Goal: Task Accomplishment & Management: Manage account settings

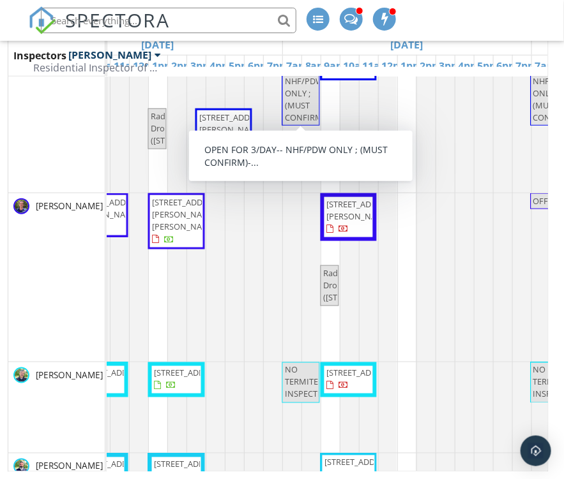
click at [40, 269] on div "[PERSON_NAME]" at bounding box center [56, 277] width 96 height 169
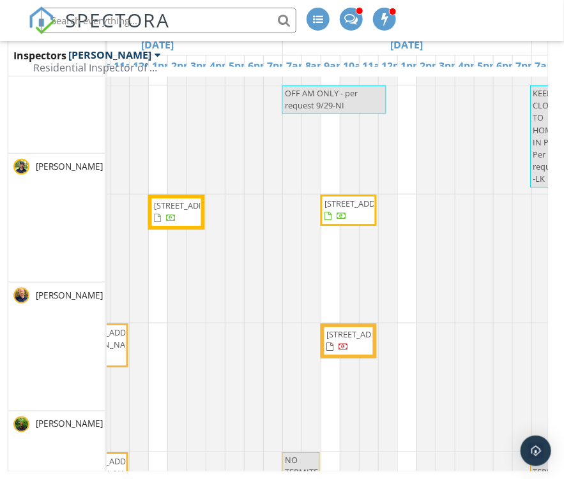
scroll to position [1062, 572]
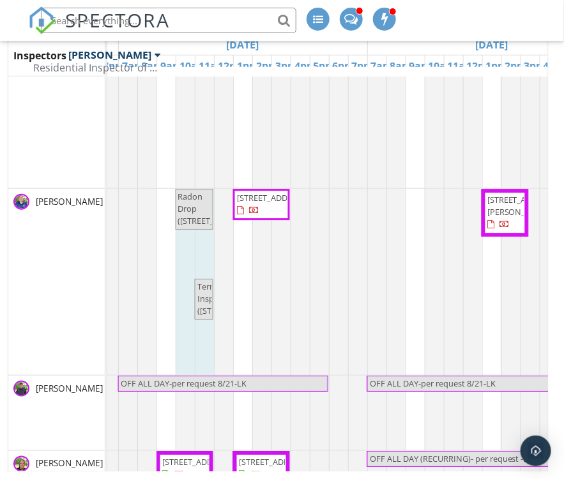
drag, startPoint x: 194, startPoint y: 249, endPoint x: 173, endPoint y: 248, distance: 21.1
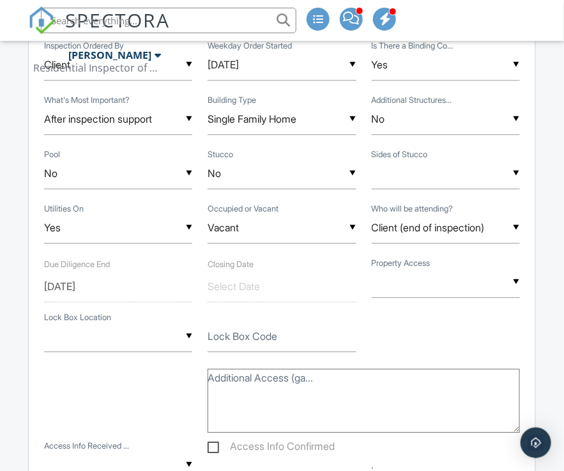
click at [178, 15] on input "text" at bounding box center [168, 21] width 255 height 26
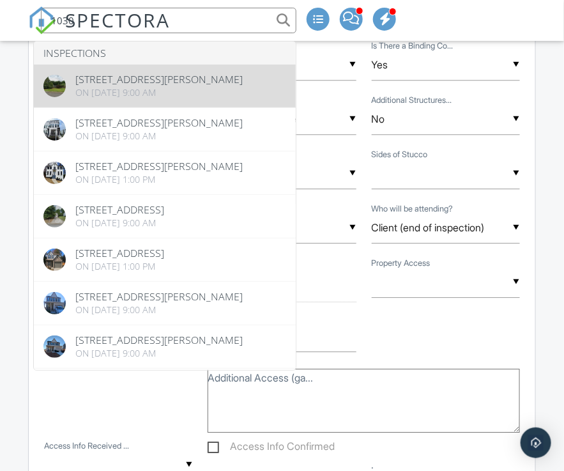
type input "1030"
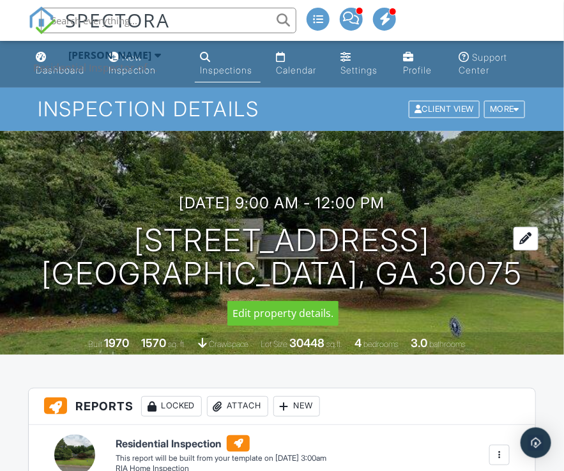
click at [259, 241] on h1 "[STREET_ADDRESS] [GEOGRAPHIC_DATA], GA 30075" at bounding box center [281, 257] width 481 height 68
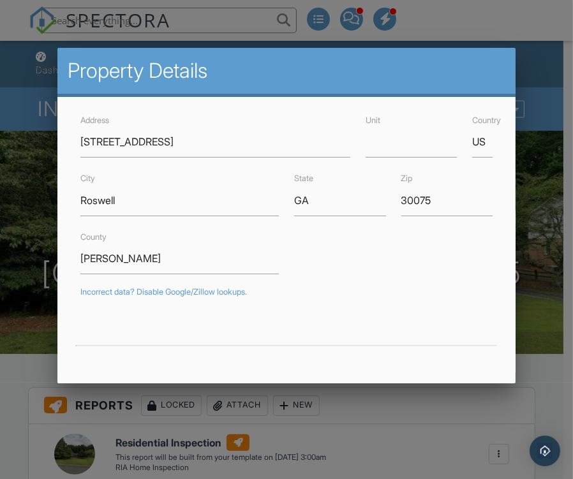
click at [523, 29] on div at bounding box center [286, 235] width 573 height 599
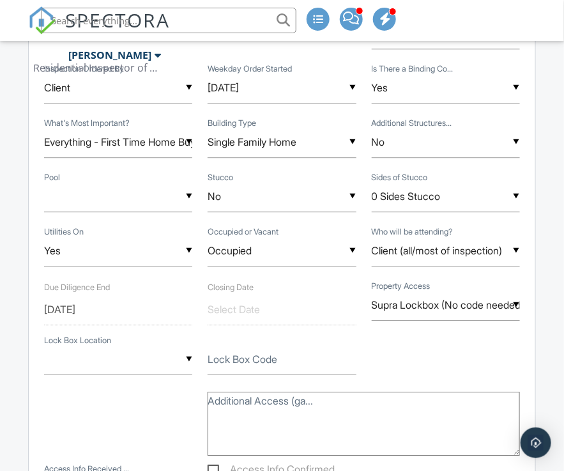
scroll to position [766, 0]
